Goal: Navigation & Orientation: Find specific page/section

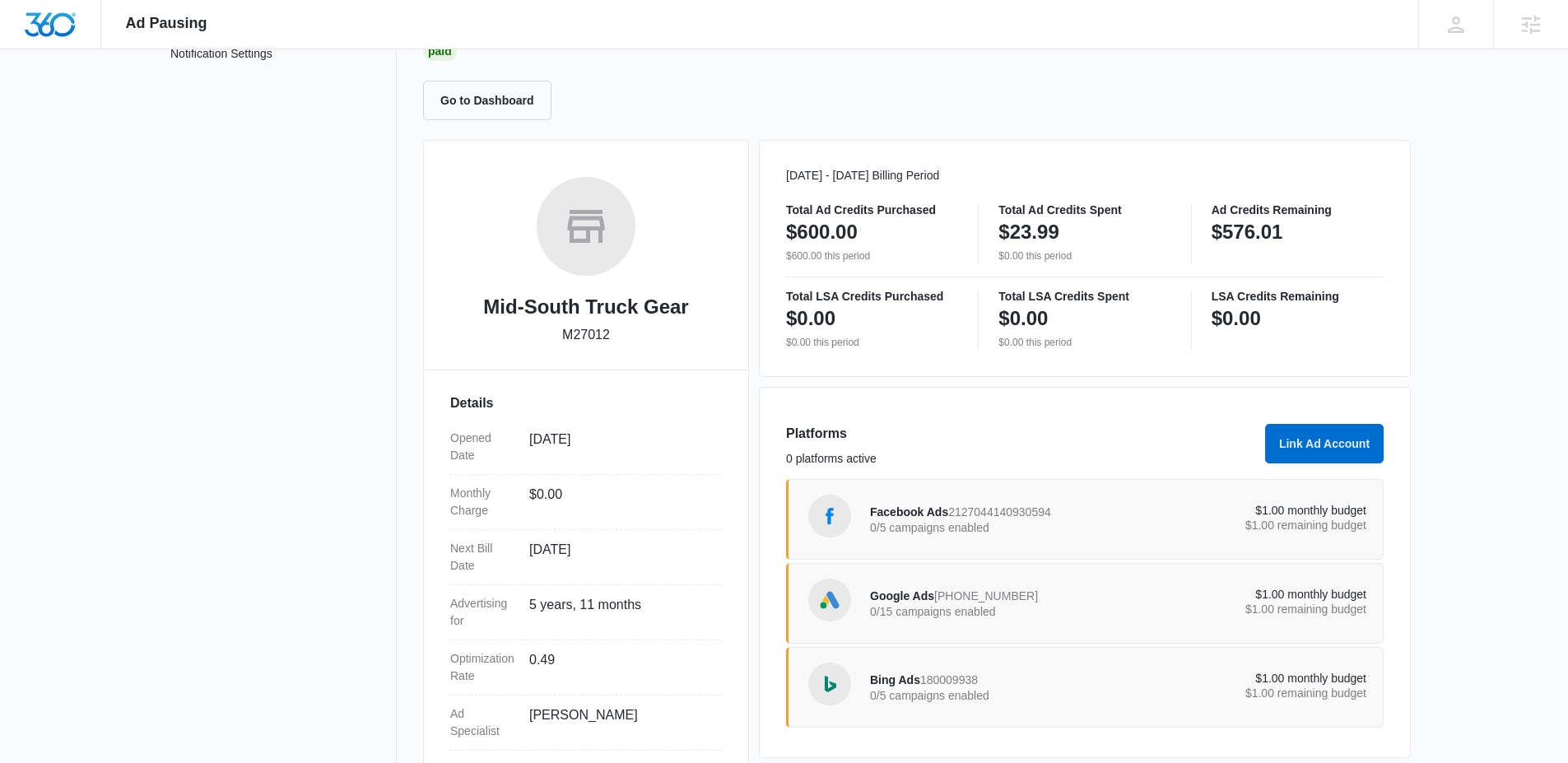
scroll to position [228, 0]
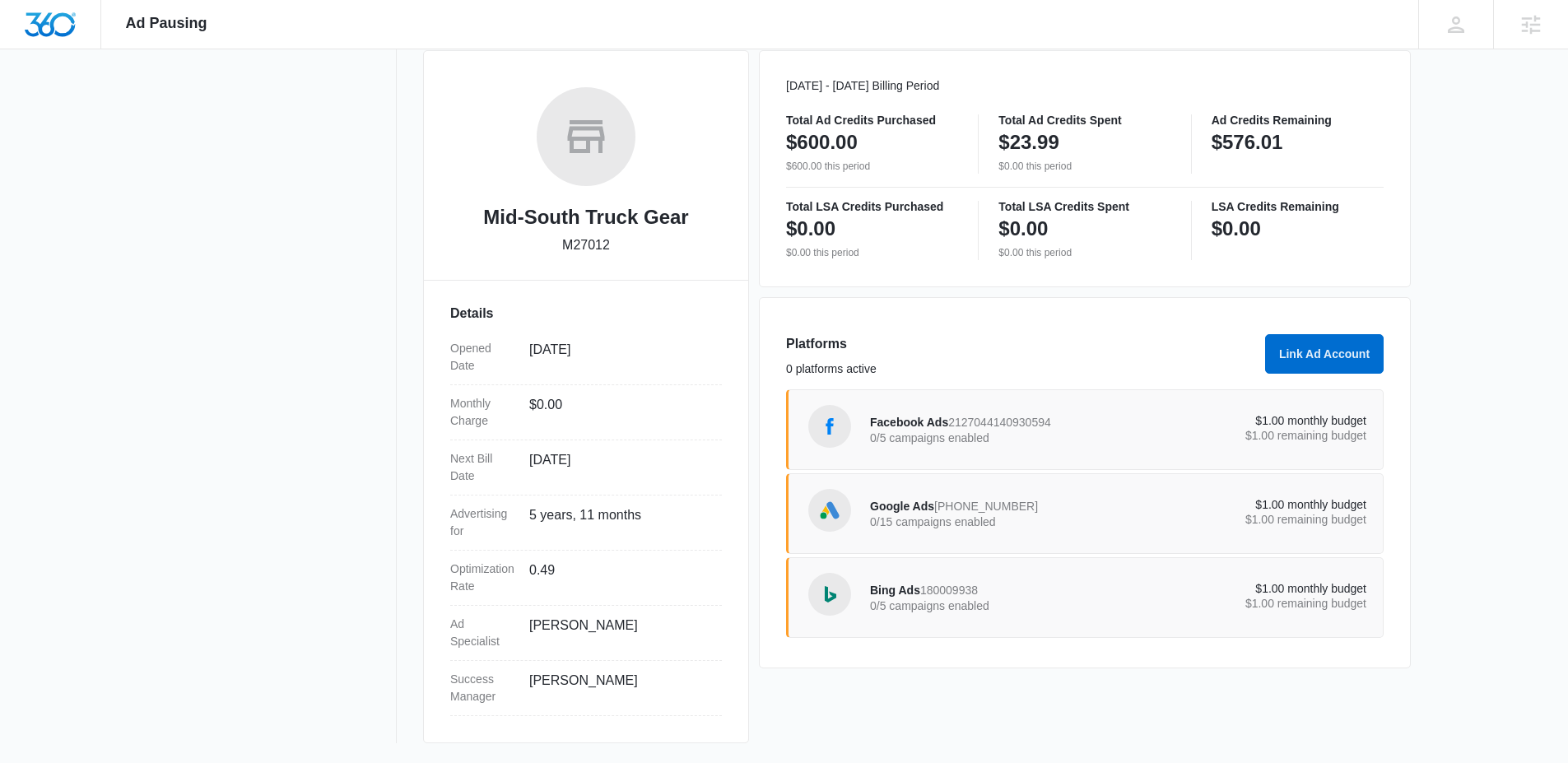
click at [962, 421] on span "2127044140930594" at bounding box center [999, 422] width 103 height 14
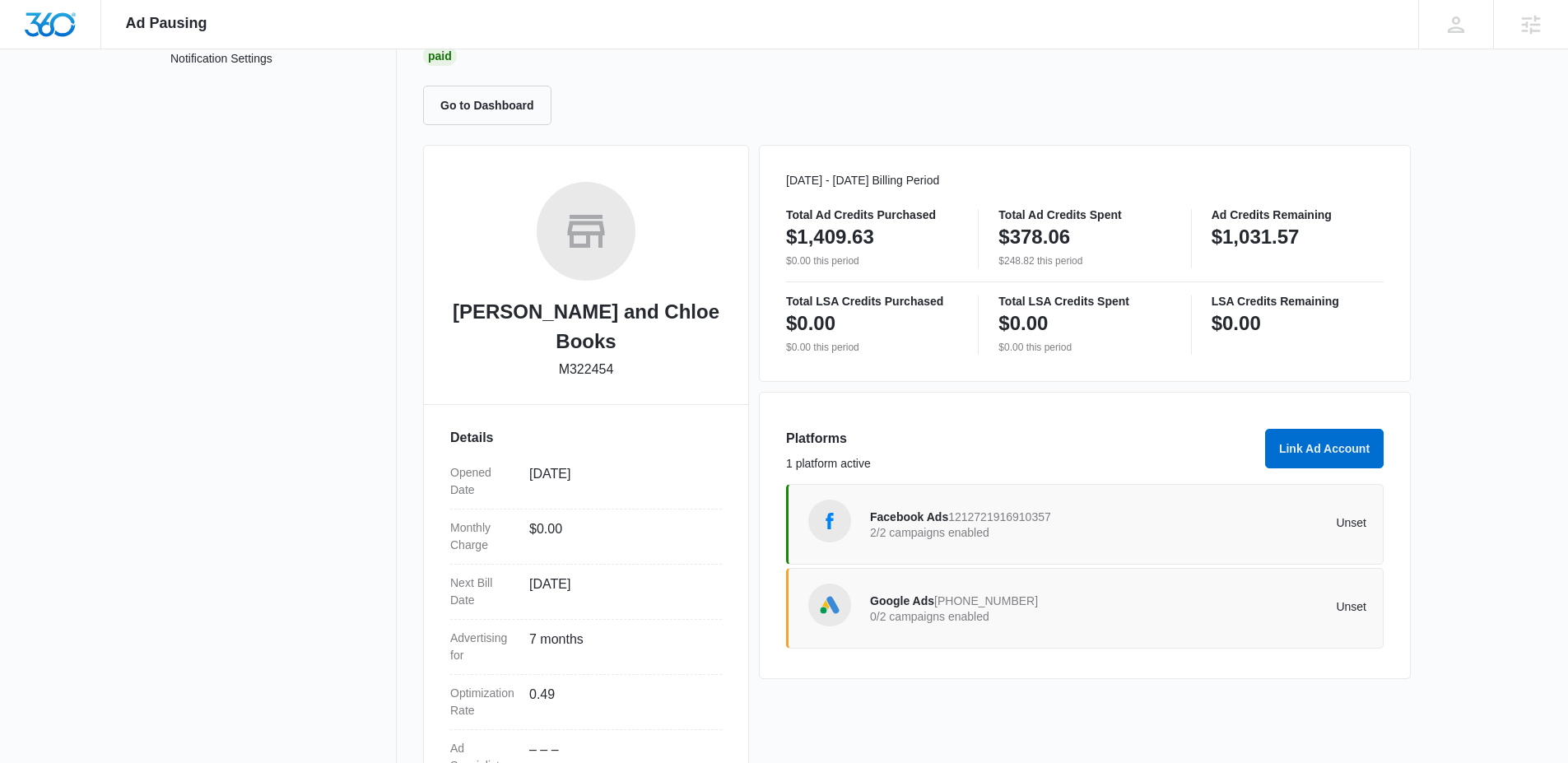
scroll to position [138, 0]
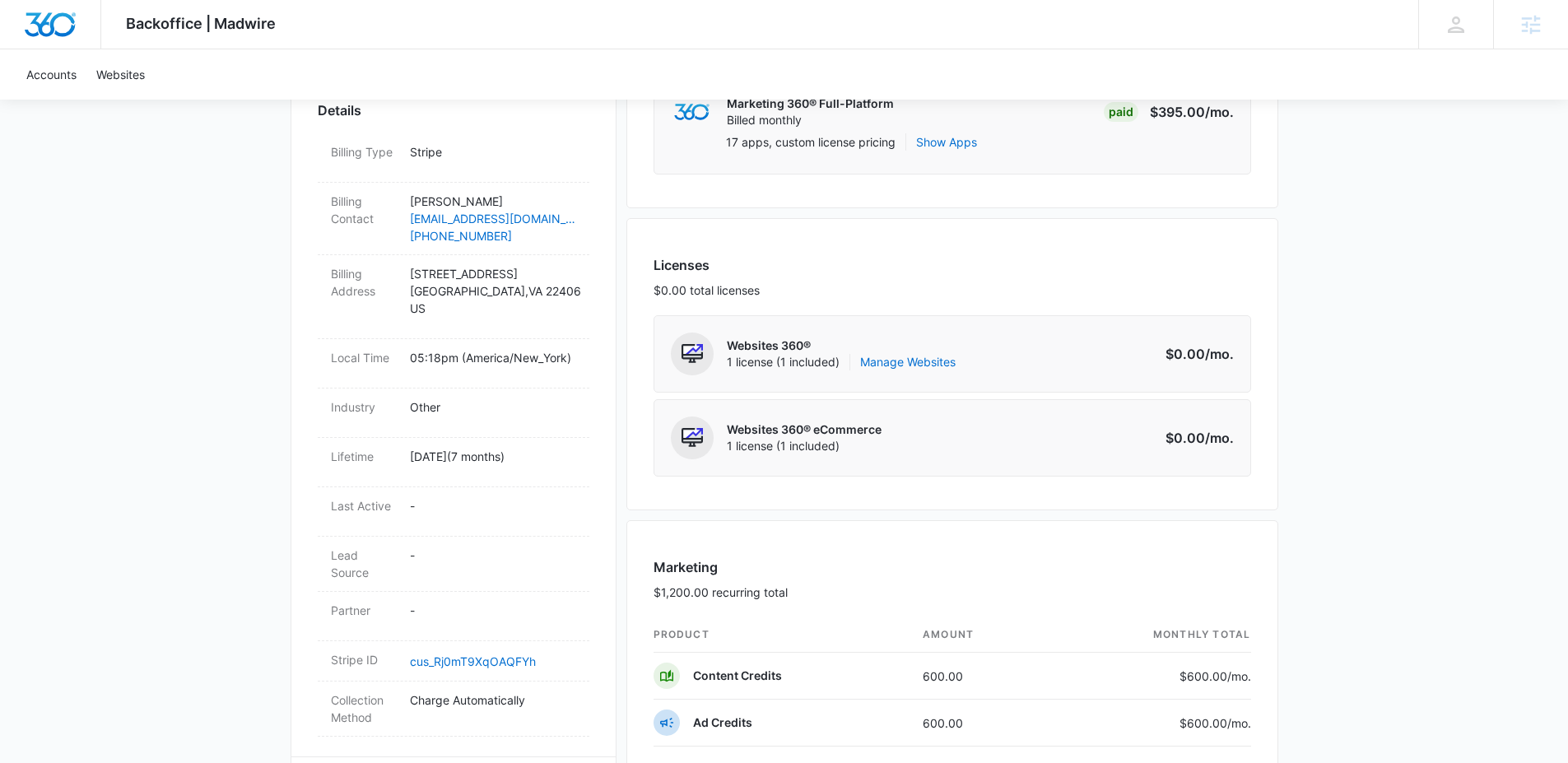
scroll to position [517, 0]
